Goal: Transaction & Acquisition: Purchase product/service

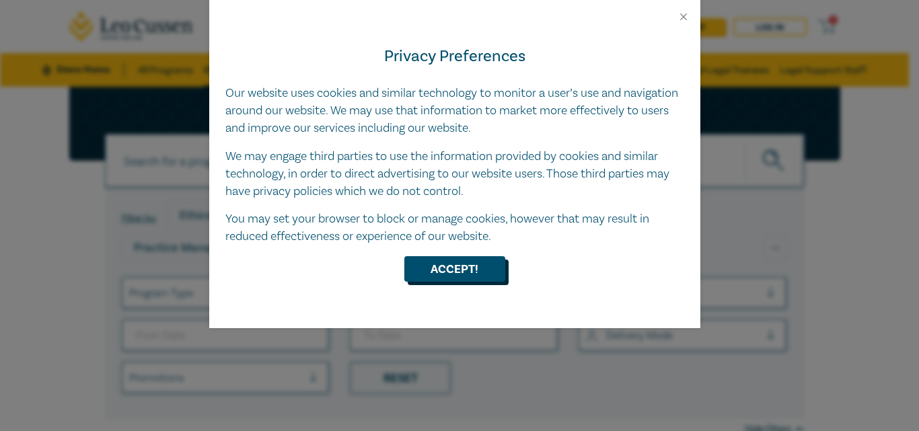
click at [459, 270] on button "Accept!" at bounding box center [454, 269] width 101 height 26
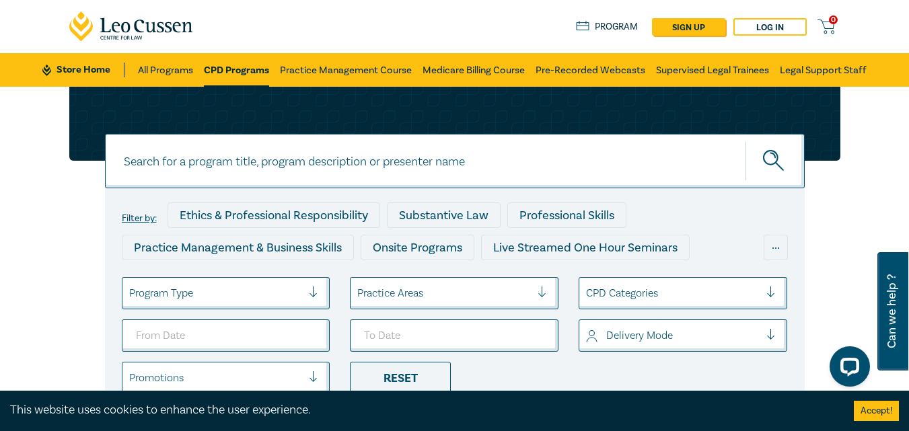
click at [453, 159] on input at bounding box center [455, 161] width 700 height 54
click at [371, 164] on input "Building and Construction Contracts" at bounding box center [455, 161] width 700 height 54
paste input "Interpretation Following Pafburn"
type input "Building and Construction Contracts Interpretation Following Pafburn"
click at [765, 154] on circle "submit" at bounding box center [771, 158] width 14 height 14
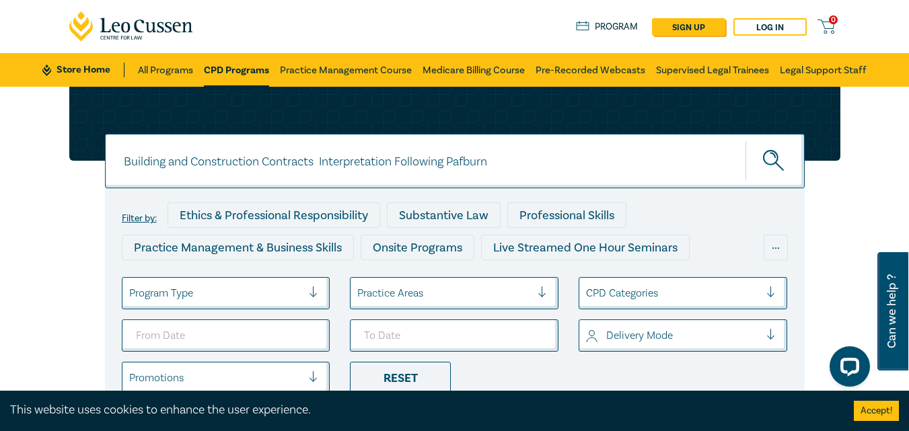
scroll to position [135, 0]
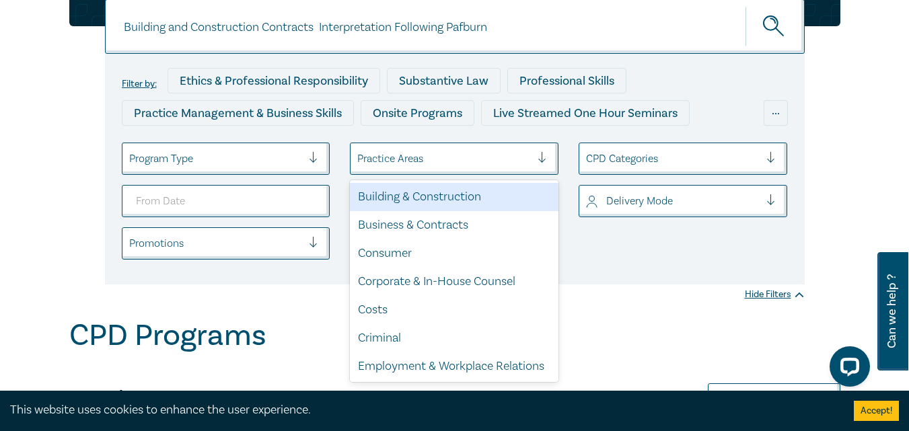
click at [546, 157] on div at bounding box center [548, 158] width 20 height 13
click at [459, 193] on div "Building & Construction" at bounding box center [454, 197] width 209 height 28
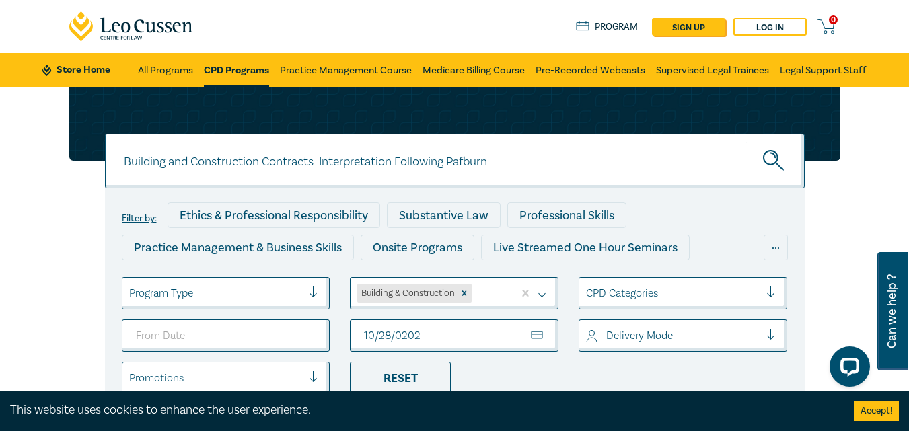
type input "[DATE]"
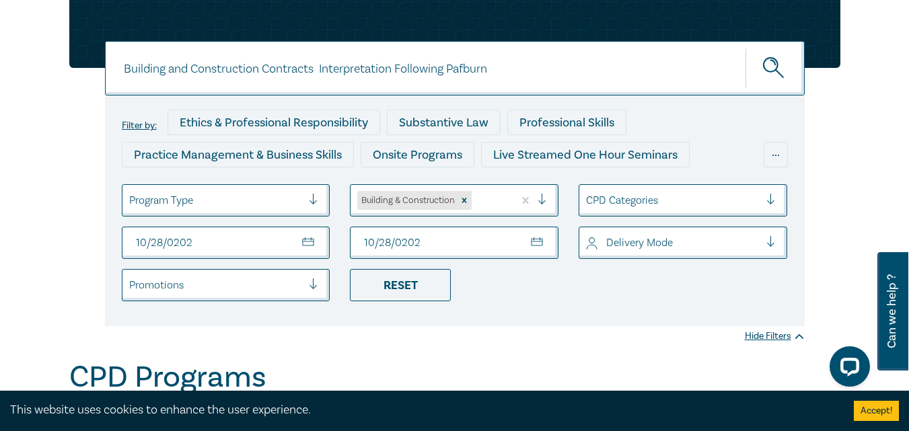
scroll to position [26, 0]
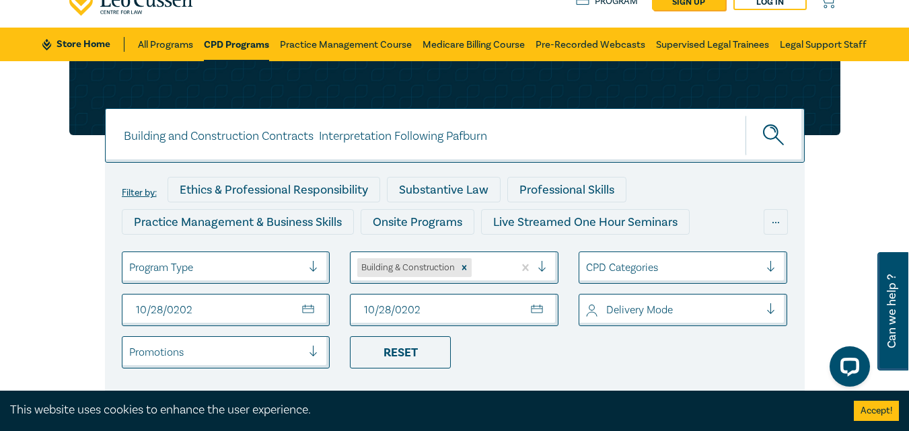
click at [470, 137] on input "Building and Construction Contracts Interpretation Following Pafburn" at bounding box center [455, 135] width 700 height 54
drag, startPoint x: 496, startPoint y: 137, endPoint x: 113, endPoint y: 134, distance: 382.9
click at [113, 134] on input "Building and Construction Contracts Interpretation Following Pafburn" at bounding box center [455, 135] width 700 height 54
paste input "Building & Constructions Contracts"
type input "Building & Constructions Contracts"
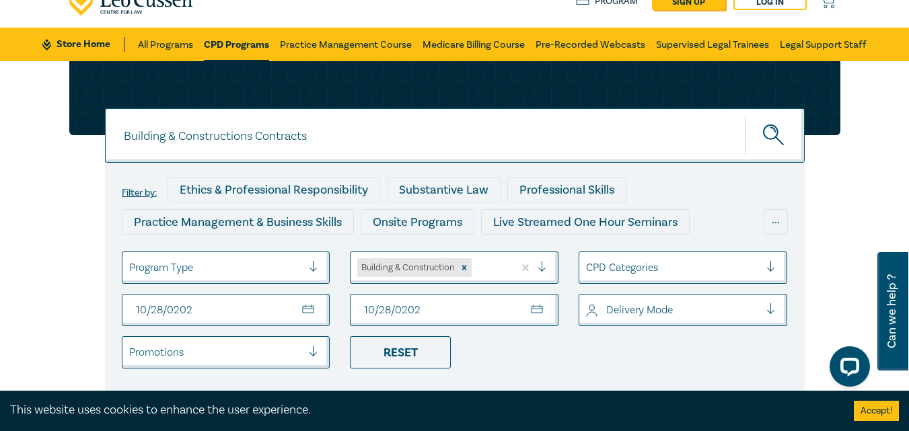
click at [767, 133] on icon "submit" at bounding box center [775, 136] width 24 height 24
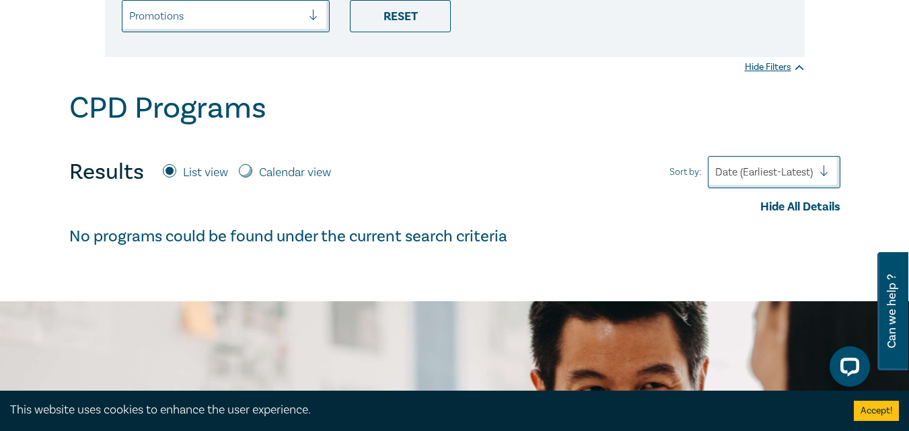
scroll to position [93, 0]
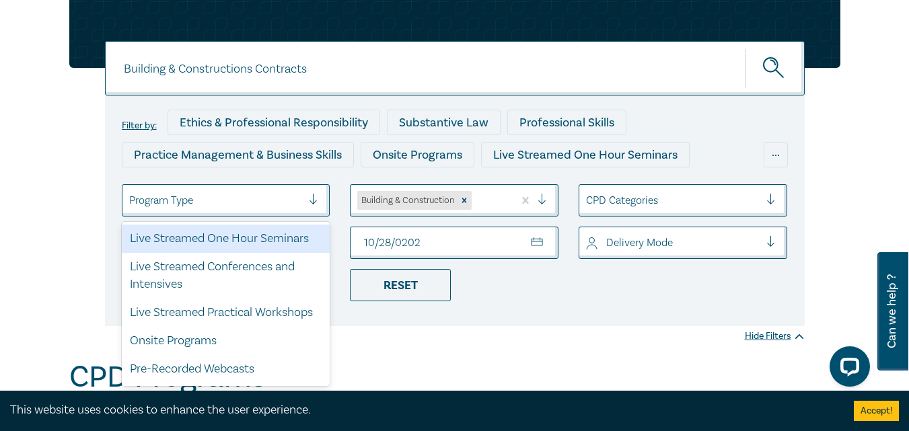
click at [312, 196] on div at bounding box center [319, 200] width 20 height 13
click at [280, 242] on div "Live Streamed One Hour Seminars" at bounding box center [226, 239] width 209 height 28
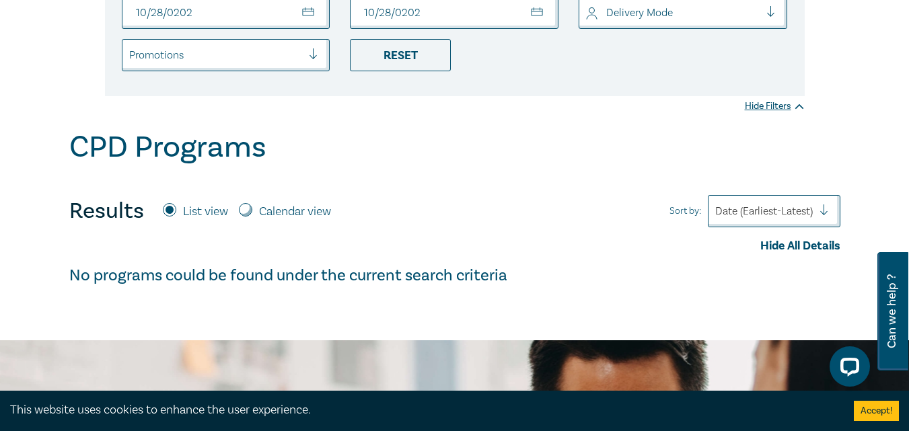
scroll to position [135, 0]
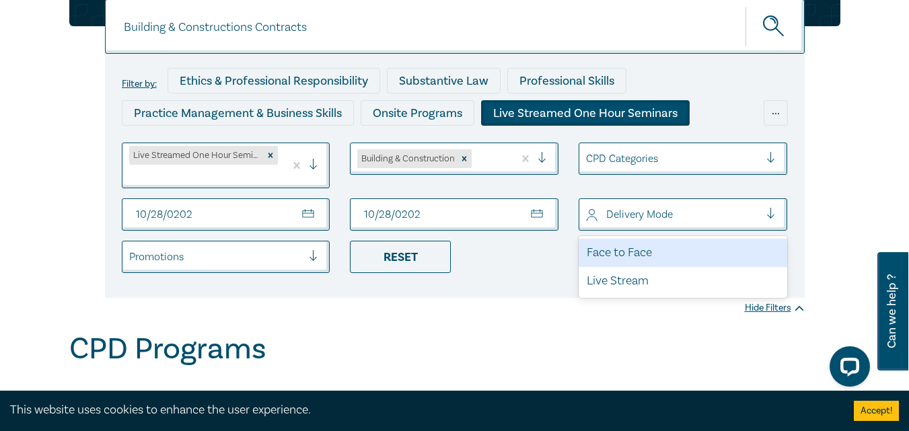
click at [770, 213] on div at bounding box center [776, 214] width 20 height 13
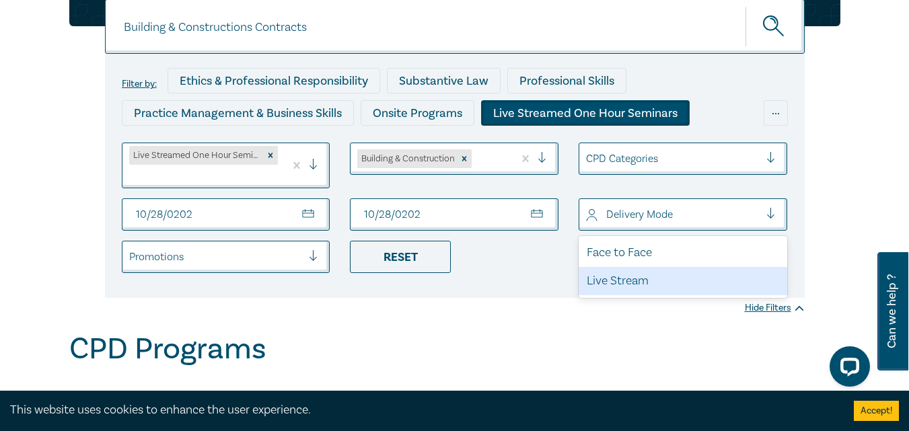
click at [640, 279] on div "Live Stream" at bounding box center [683, 281] width 209 height 28
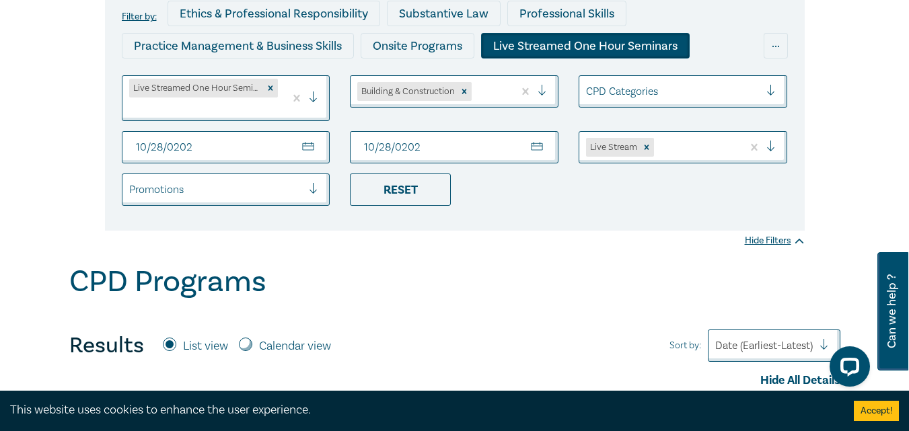
scroll to position [135, 0]
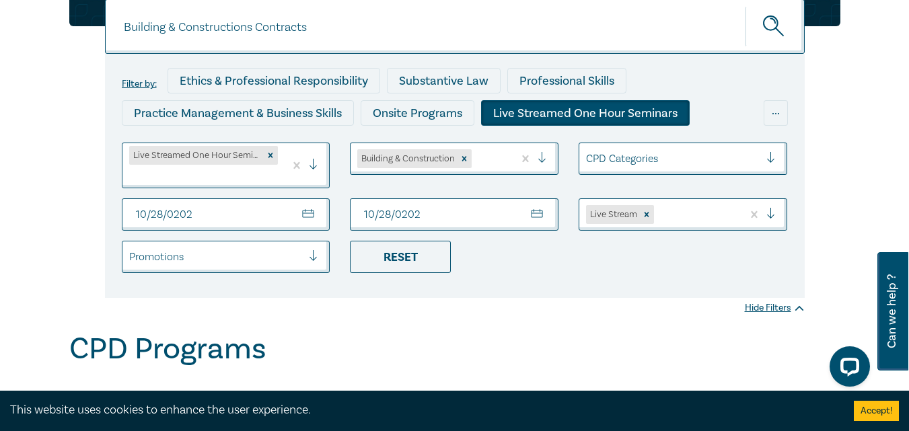
click at [773, 161] on div at bounding box center [776, 158] width 20 height 13
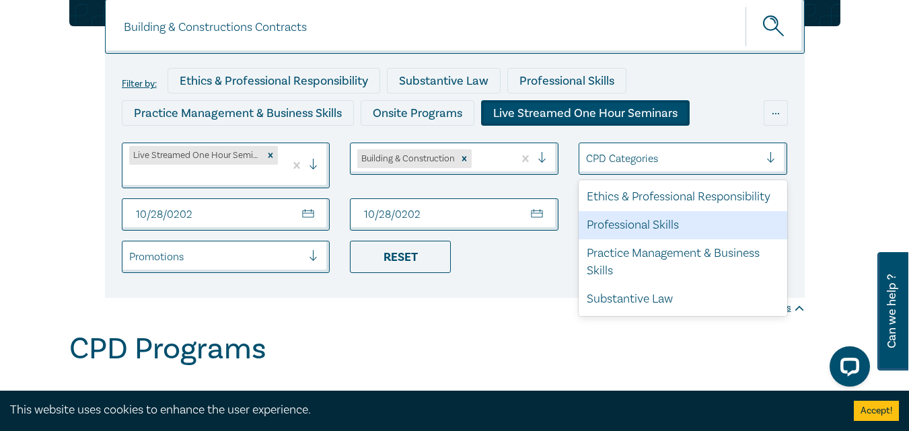
click at [671, 224] on div "Professional Skills" at bounding box center [683, 225] width 209 height 28
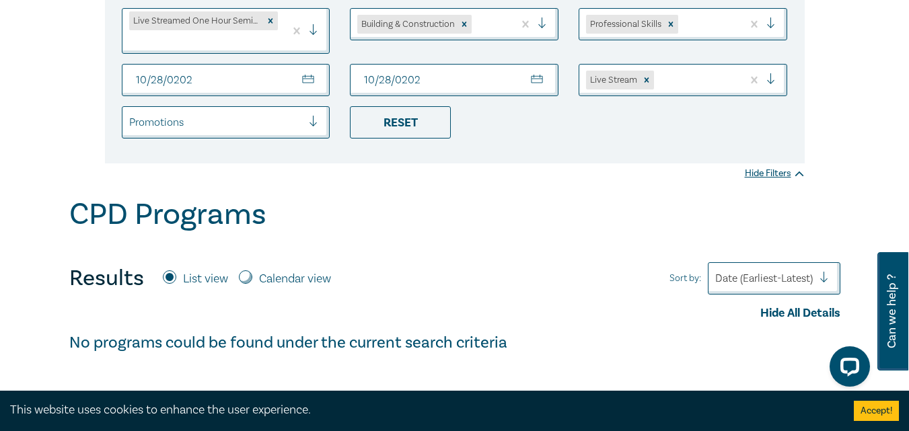
scroll to position [471, 0]
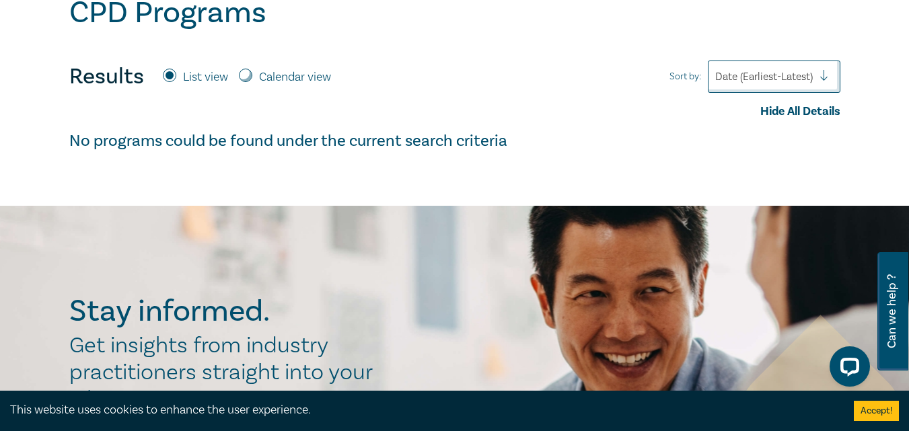
click at [242, 77] on input "Calendar view" at bounding box center [245, 75] width 13 height 13
radio input "true"
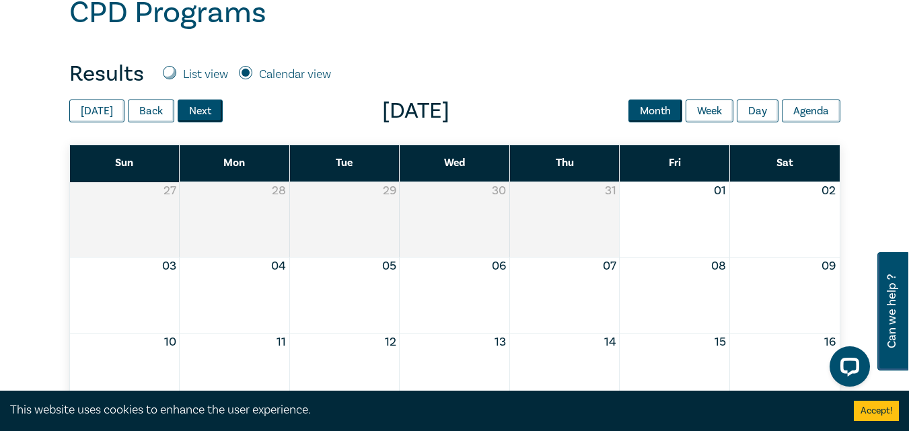
click at [203, 108] on button "Next" at bounding box center [200, 111] width 45 height 23
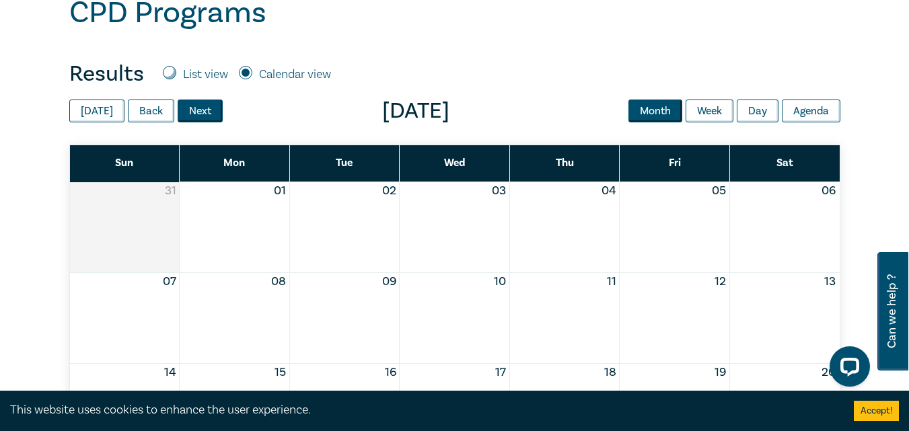
click at [203, 108] on button "Next" at bounding box center [200, 111] width 45 height 23
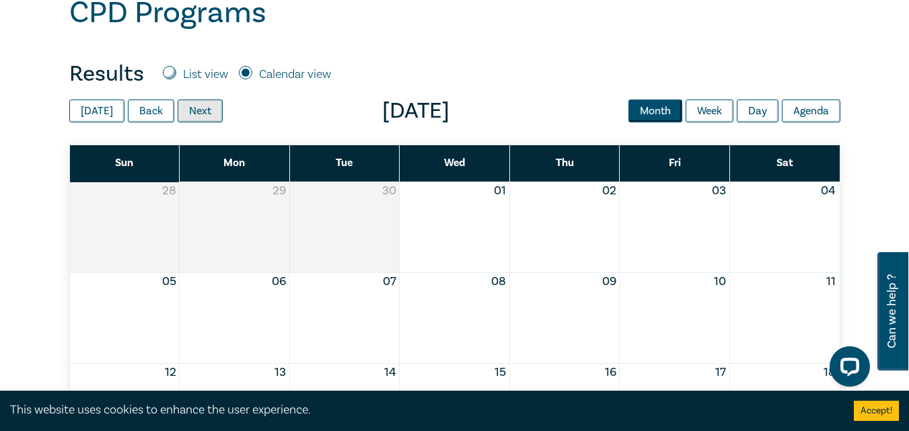
scroll to position [673, 0]
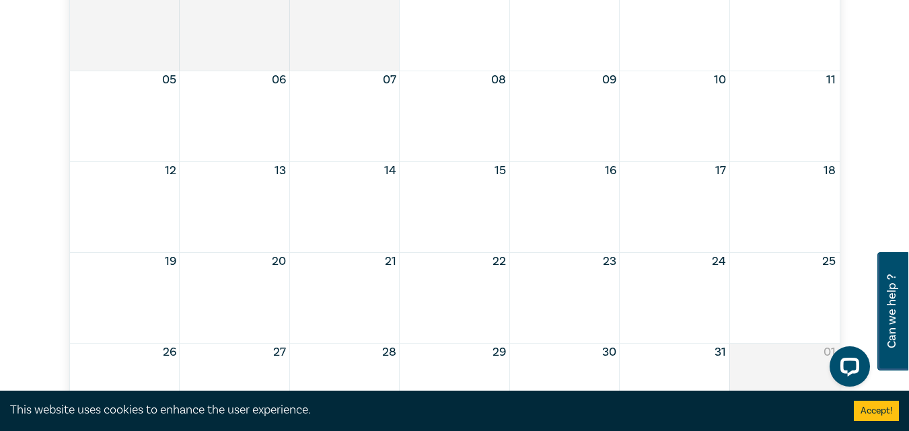
click at [366, 352] on div "28" at bounding box center [344, 352] width 110 height 17
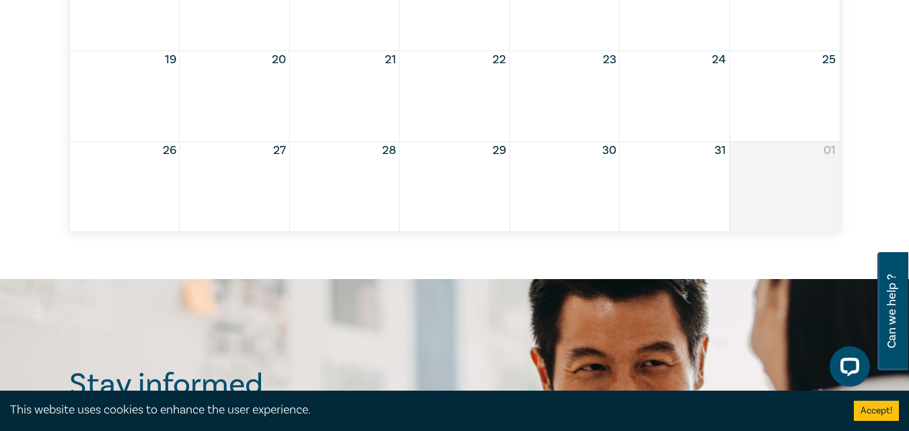
click at [388, 149] on button "28" at bounding box center [389, 150] width 14 height 17
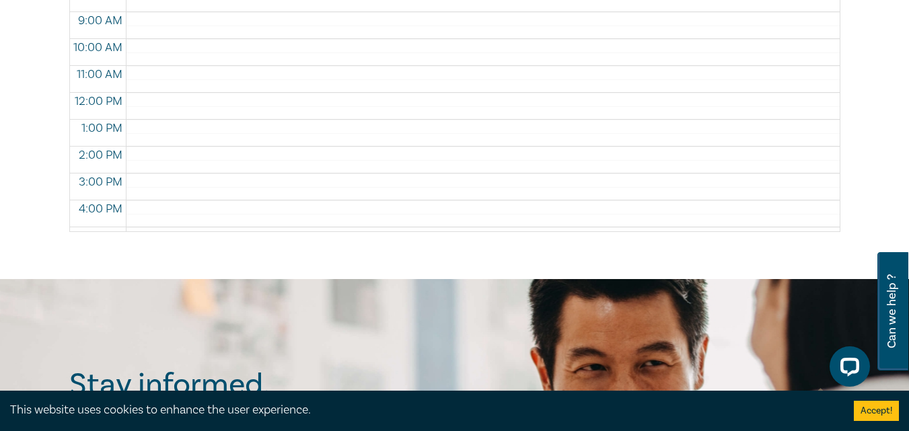
click at [388, 149] on div at bounding box center [479, 93] width 707 height 646
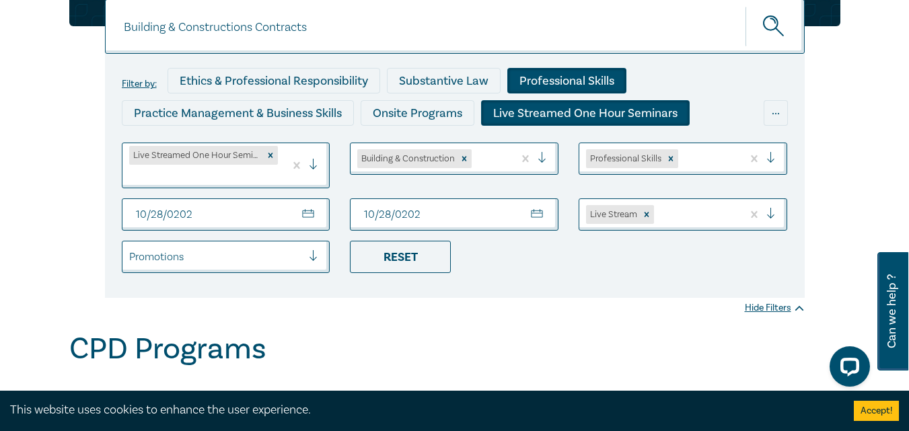
scroll to position [67, 0]
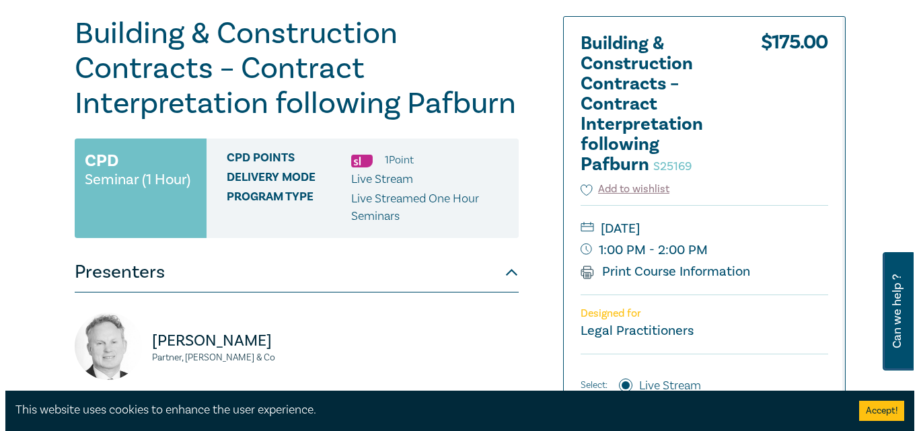
scroll to position [269, 0]
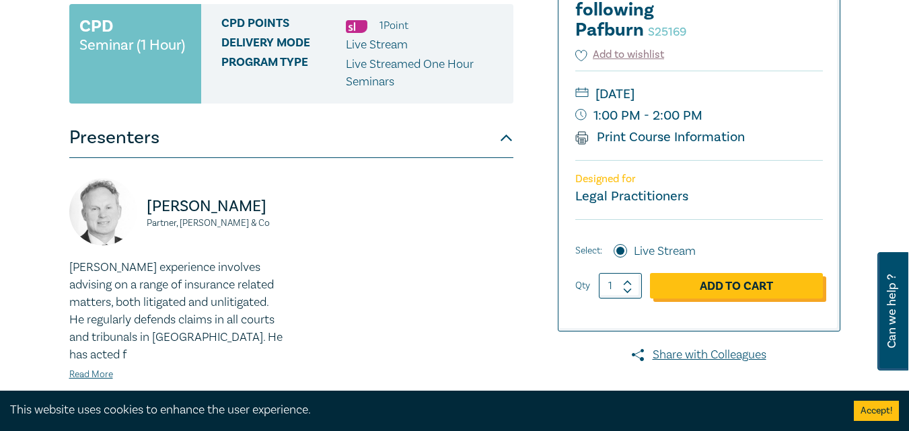
click at [760, 288] on link "Add to Cart" at bounding box center [736, 286] width 173 height 26
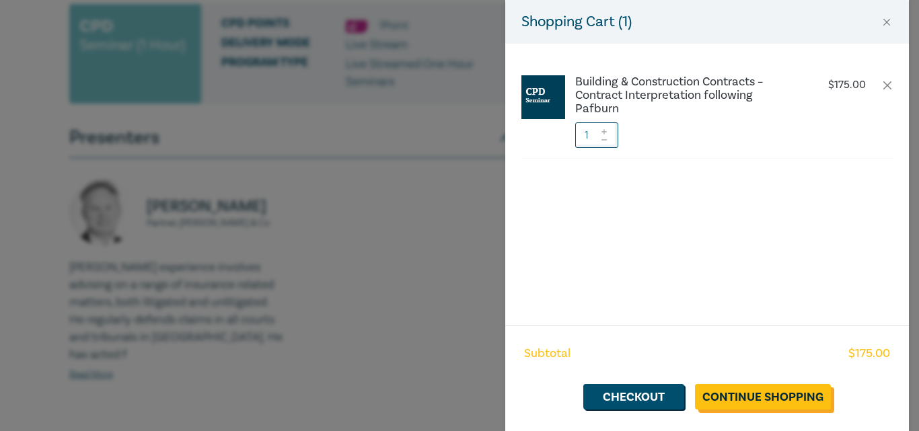
drag, startPoint x: 748, startPoint y: 369, endPoint x: 748, endPoint y: 385, distance: 15.5
click at [750, 377] on div "Subtotal $ 175.00 Checkout Continue Shopping" at bounding box center [707, 379] width 404 height 106
drag, startPoint x: 748, startPoint y: 385, endPoint x: 748, endPoint y: 398, distance: 13.5
click at [746, 398] on div "Subtotal $ 175.00 Checkout Continue Shopping" at bounding box center [707, 379] width 404 height 106
click at [644, 392] on link "Checkout" at bounding box center [633, 397] width 101 height 26
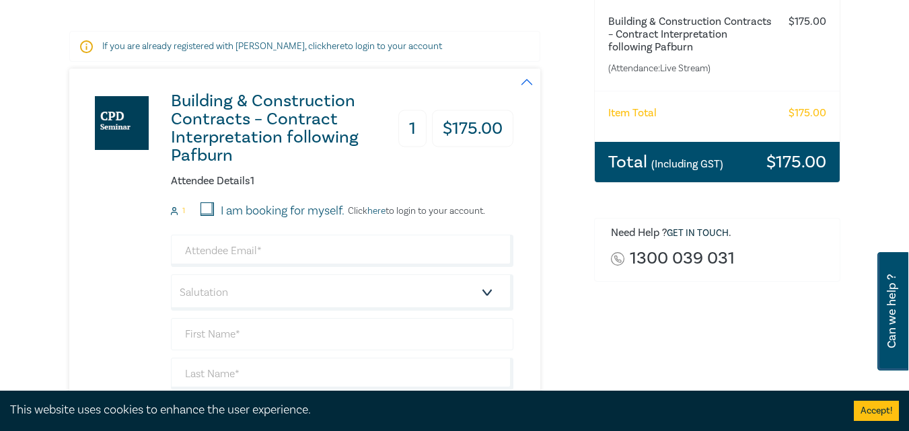
scroll to position [269, 0]
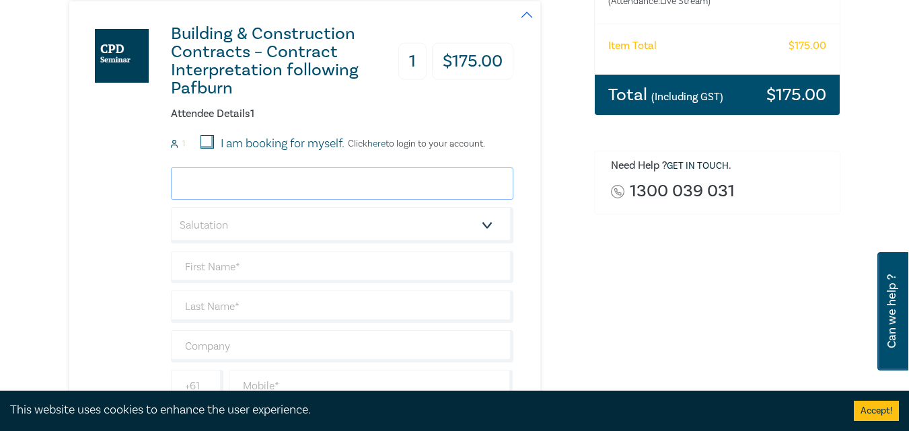
click at [239, 181] on input "email" at bounding box center [342, 184] width 342 height 32
type input "marijana@robertjames.com.au"
type input "Marijana"
type input "Rados"
type input "Robert James Lawyers"
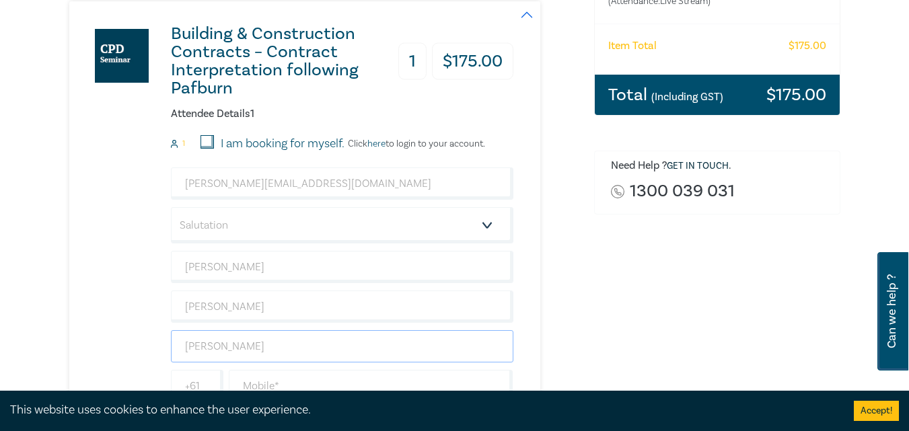
type input "0419331898"
type input "Australia"
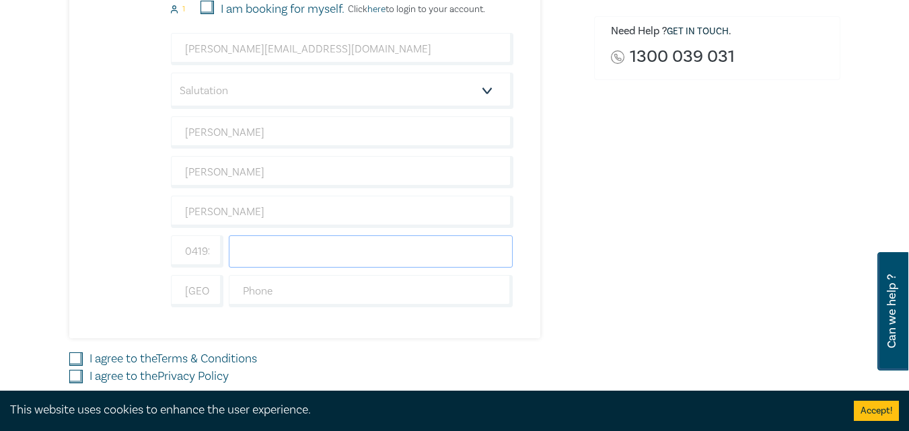
click at [264, 246] on input "text" at bounding box center [371, 251] width 285 height 32
type input "0419331898"
click at [264, 289] on input "text" at bounding box center [371, 291] width 285 height 32
type input "03 8628 2000"
click at [639, 273] on div "Order Building & Construction Contracts – Contract Interpretation following Paf…" at bounding box center [717, 90] width 262 height 699
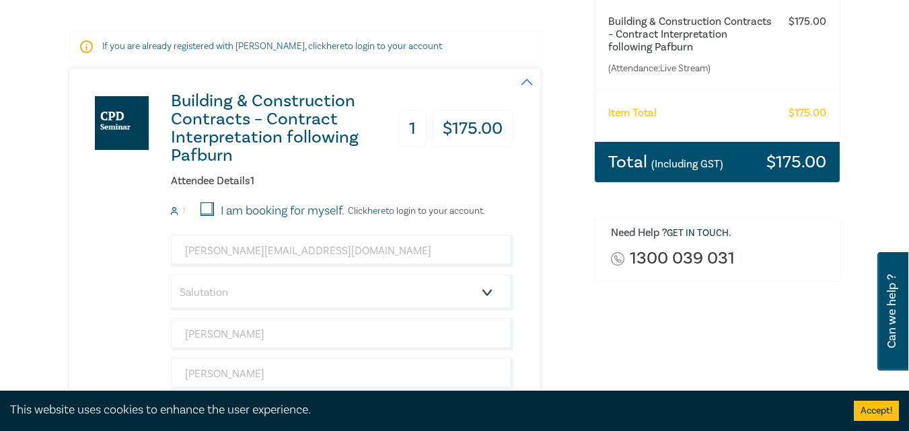
scroll to position [269, 0]
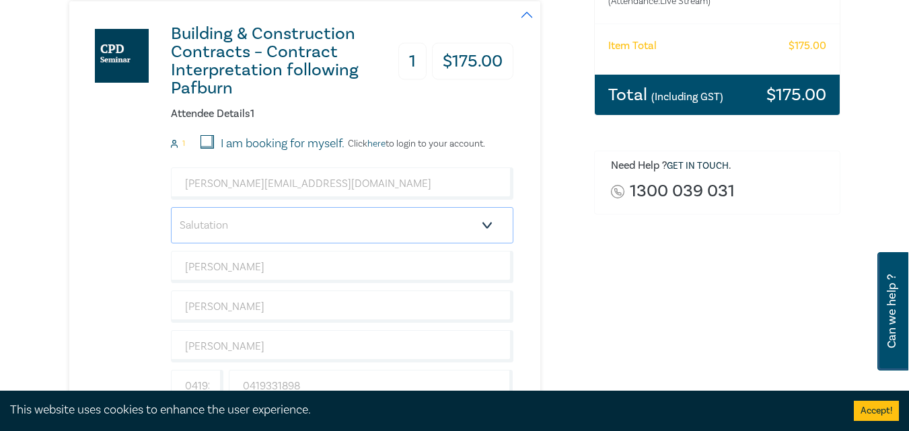
click at [488, 225] on select "Salutation Mr. Mrs. Ms. Miss Dr. Prof. Other" at bounding box center [342, 225] width 342 height 36
select select "Ms."
click at [171, 207] on select "Salutation Mr. Mrs. Ms. Miss Dr. Prof. Other" at bounding box center [342, 225] width 342 height 36
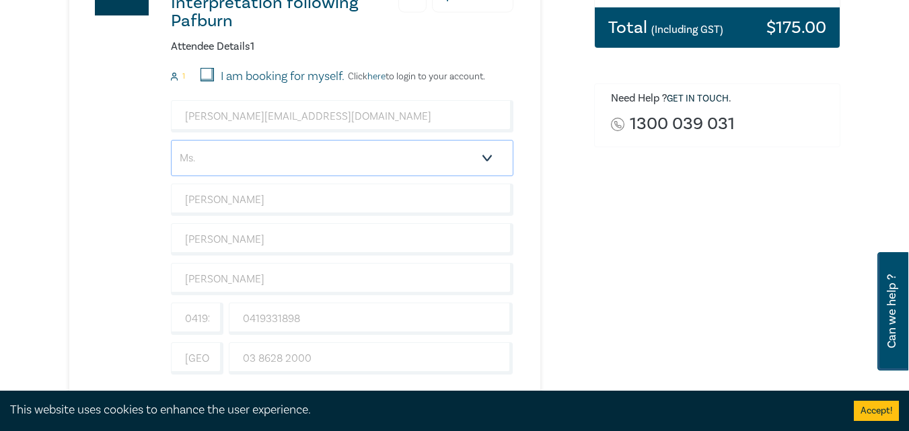
scroll to position [404, 0]
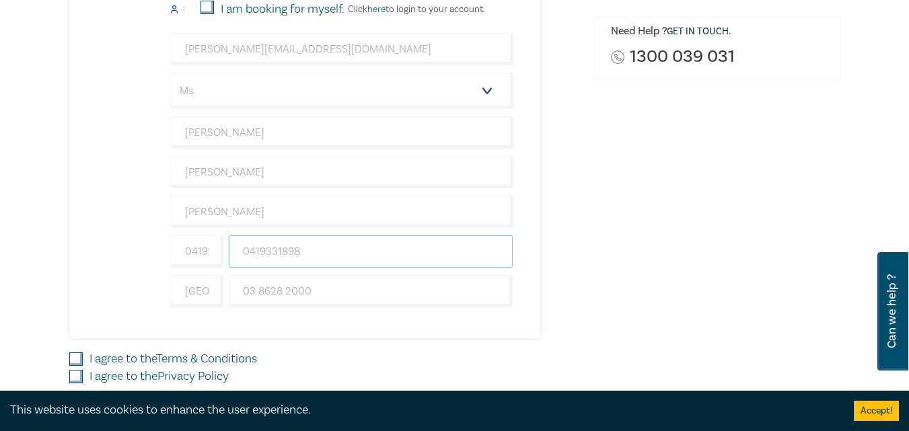
drag, startPoint x: 265, startPoint y: 249, endPoint x: 231, endPoint y: 250, distance: 34.3
click at [231, 250] on input "0419331898" at bounding box center [371, 251] width 285 height 32
type input "331898"
click at [208, 253] on input "0419331898" at bounding box center [197, 251] width 52 height 32
click at [280, 248] on input "331898" at bounding box center [371, 251] width 285 height 32
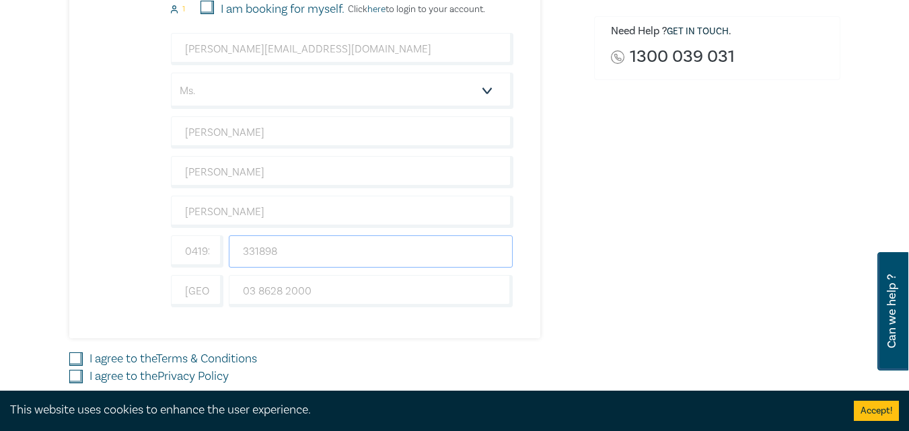
click at [312, 246] on input "331898" at bounding box center [371, 251] width 285 height 32
click at [217, 252] on input "0419331898" at bounding box center [197, 251] width 52 height 32
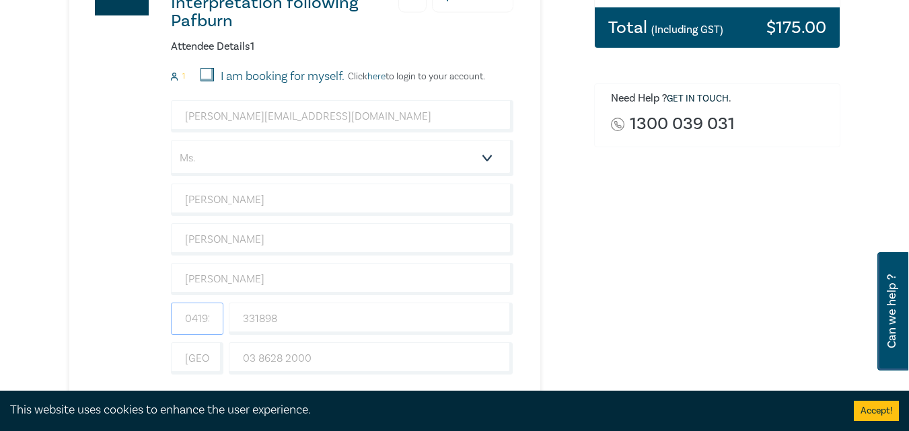
scroll to position [538, 0]
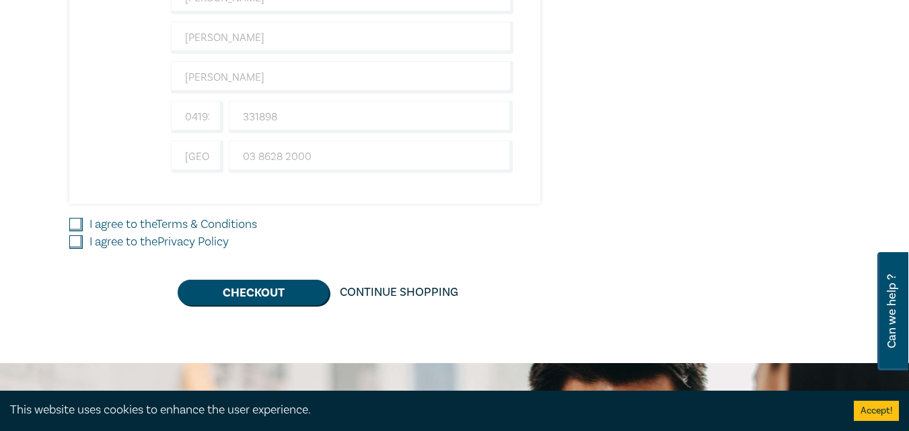
click at [71, 225] on input "I agree to the Terms & Conditions" at bounding box center [75, 224] width 13 height 13
checkbox input "true"
click at [73, 240] on input "I agree to the Privacy Policy" at bounding box center [75, 241] width 13 height 13
checkbox input "true"
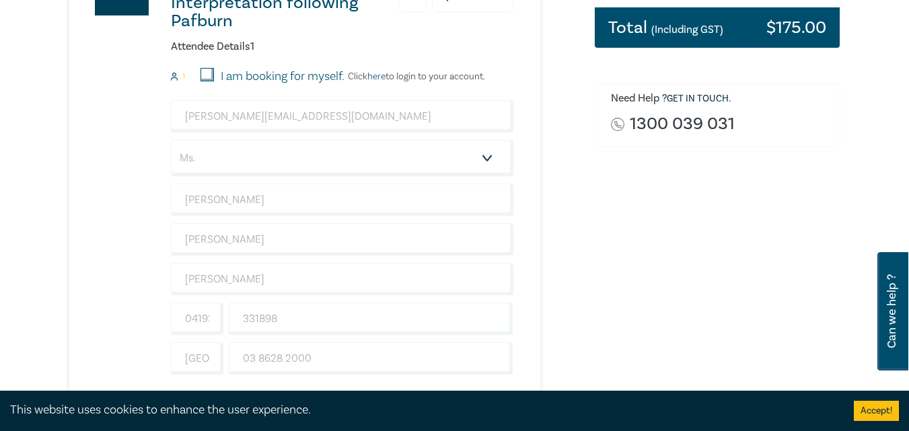
scroll to position [471, 0]
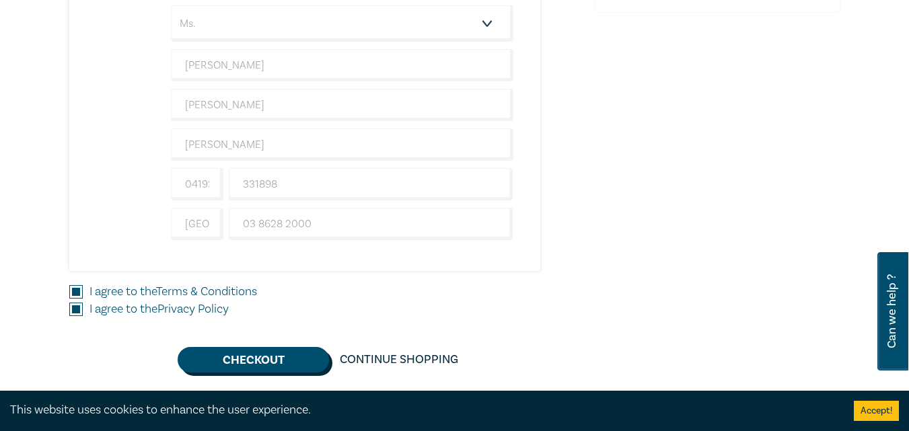
click at [267, 359] on button "Checkout" at bounding box center [253, 360] width 151 height 26
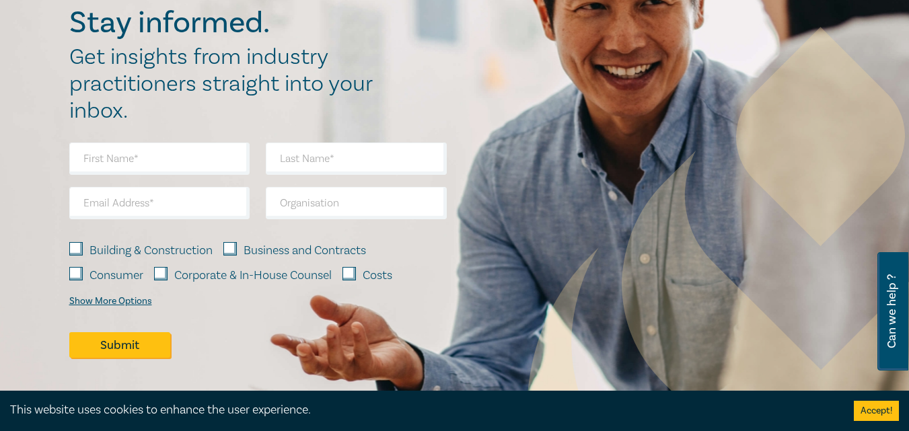
scroll to position [0, 0]
